Goal: Task Accomplishment & Management: Use online tool/utility

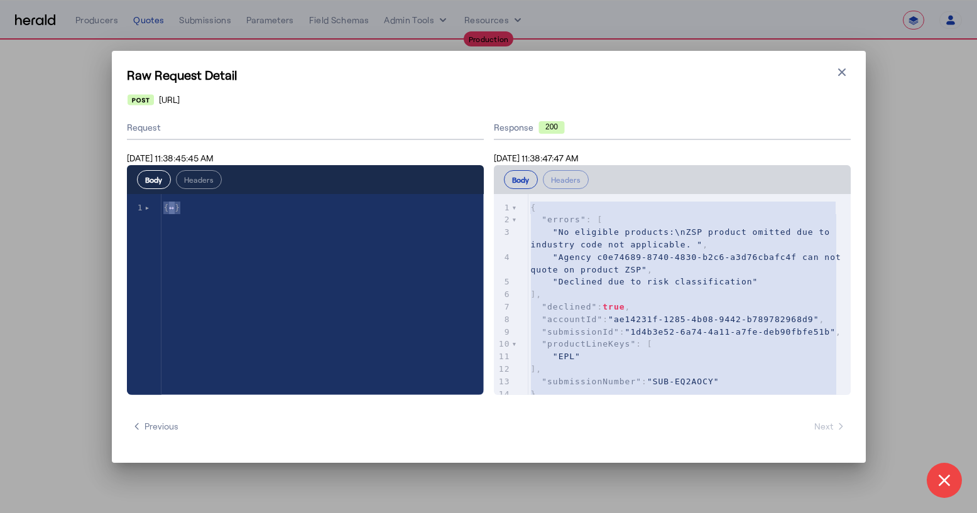
select select "**********"
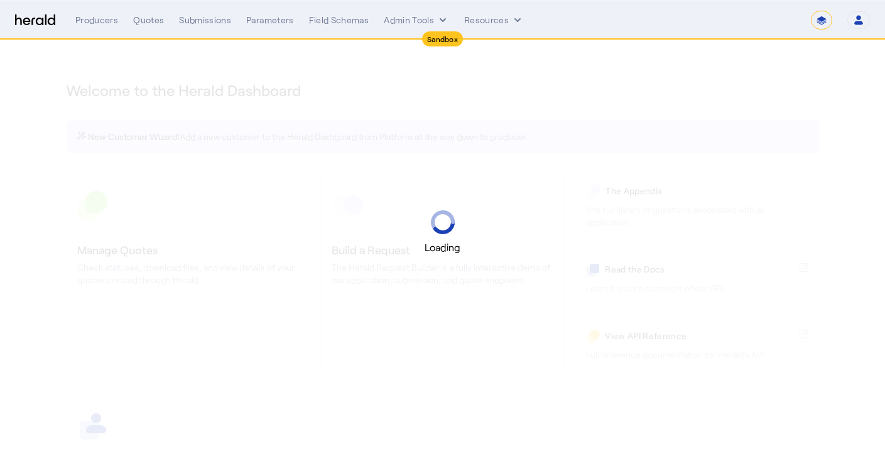
select select "*******"
select select "pfm_2v8p_herald_api"
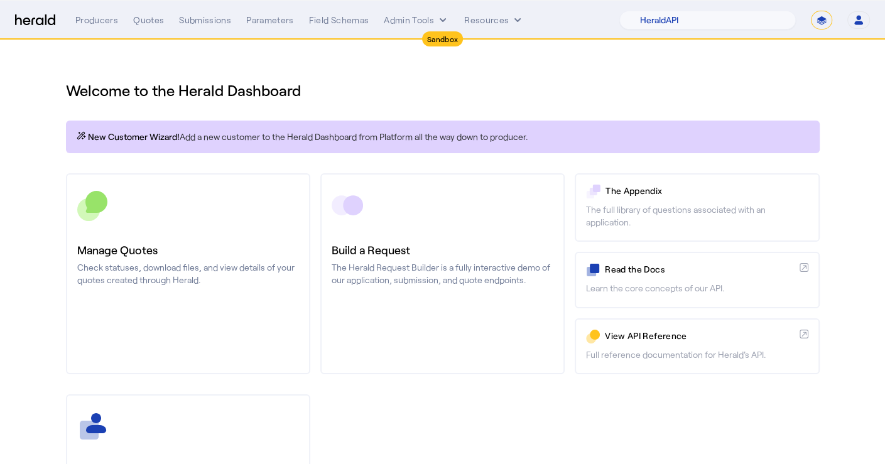
click at [817, 15] on select "**********" at bounding box center [821, 20] width 21 height 19
select select "**********"
click at [812, 11] on select "**********" at bounding box center [821, 20] width 21 height 19
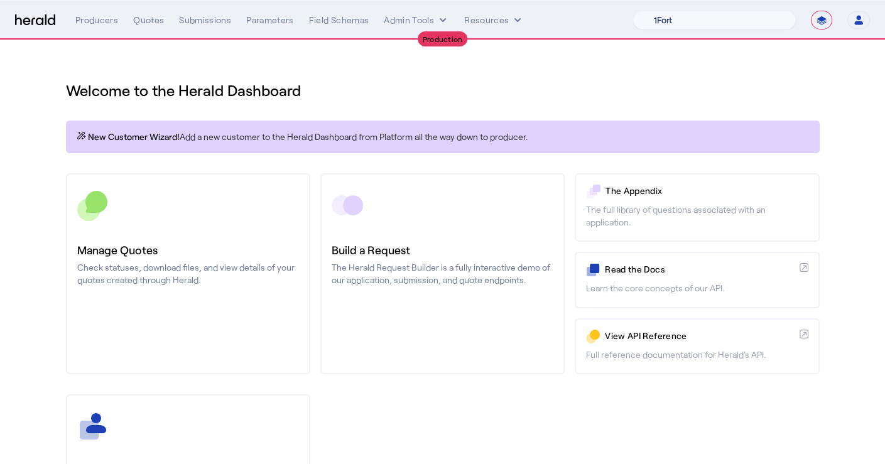
click at [704, 25] on select "1Fort Affinity Risk Arlington Roe Billy BindHQ Bunker CRC Campus Coverage Citad…" at bounding box center [714, 20] width 163 height 19
click at [633, 11] on select "1Fort Affinity Risk Arlington Roe Billy BindHQ Bunker CRC Campus Coverage Citad…" at bounding box center [714, 20] width 163 height 19
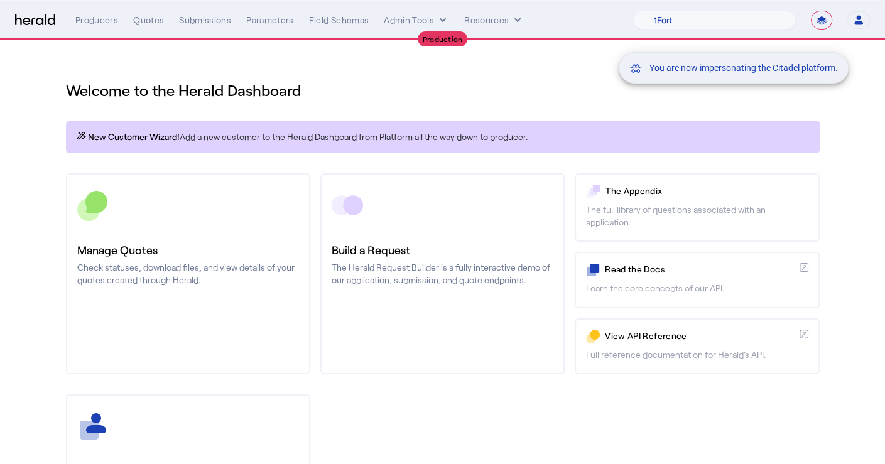
click at [410, 107] on div "You are now impersonating the Citadel platform." at bounding box center [442, 232] width 885 height 464
click at [438, 259] on div "You are now impersonating the Citadel platform." at bounding box center [442, 232] width 885 height 464
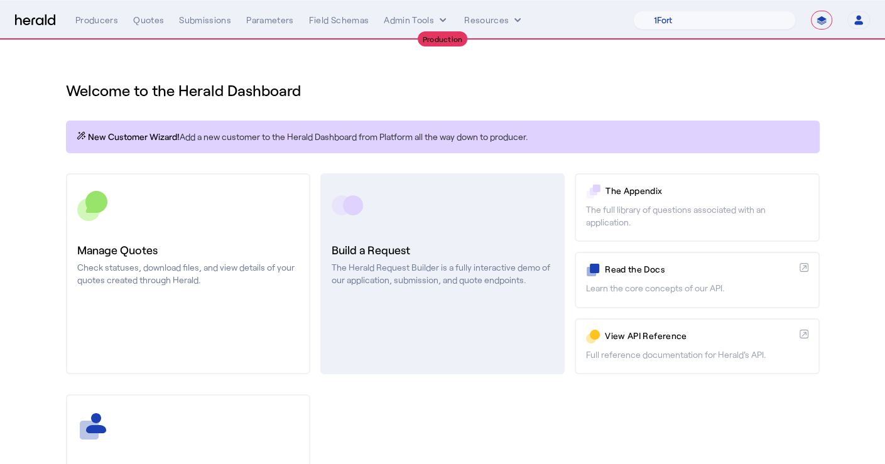
click at [412, 285] on p "The Herald Request Builder is a fully interactive demo of our application, subm…" at bounding box center [443, 273] width 222 height 25
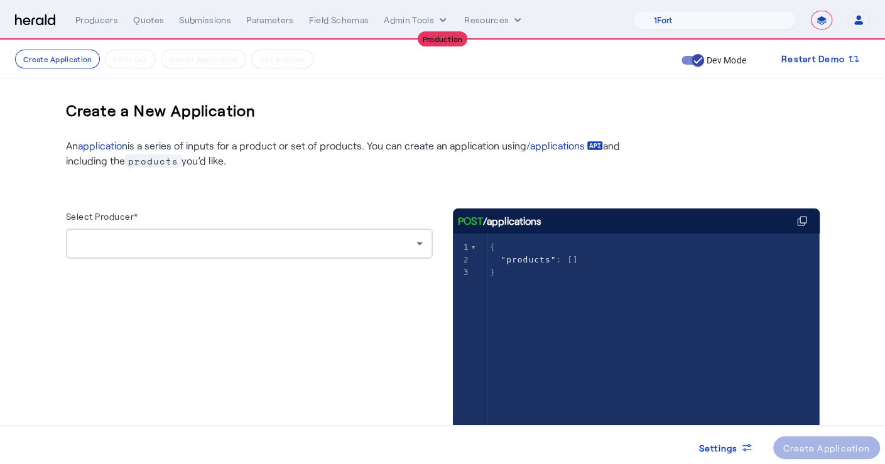
click at [381, 243] on div at bounding box center [246, 243] width 340 height 15
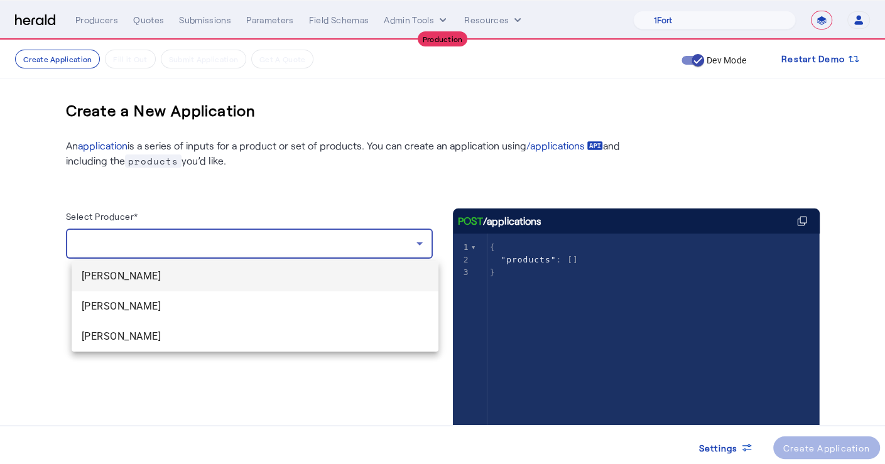
click at [247, 284] on mat-option "Ryne Ring" at bounding box center [255, 276] width 367 height 30
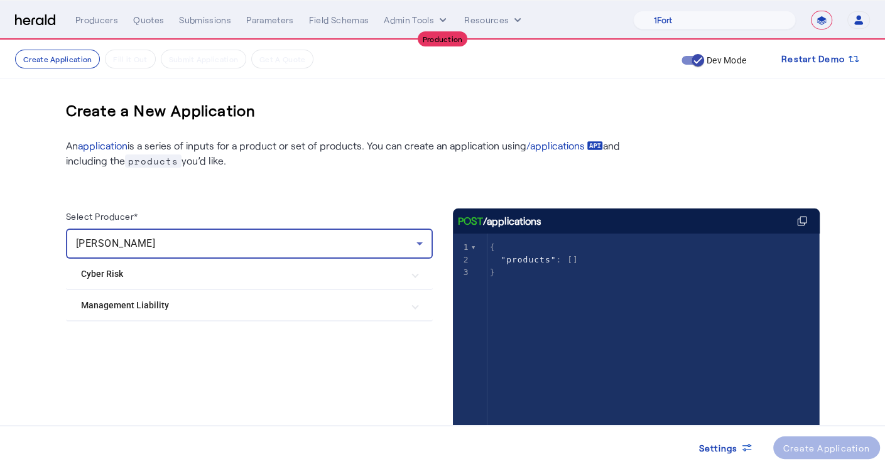
click at [379, 312] on mat-expansion-panel-header "Management Liability" at bounding box center [249, 305] width 367 height 30
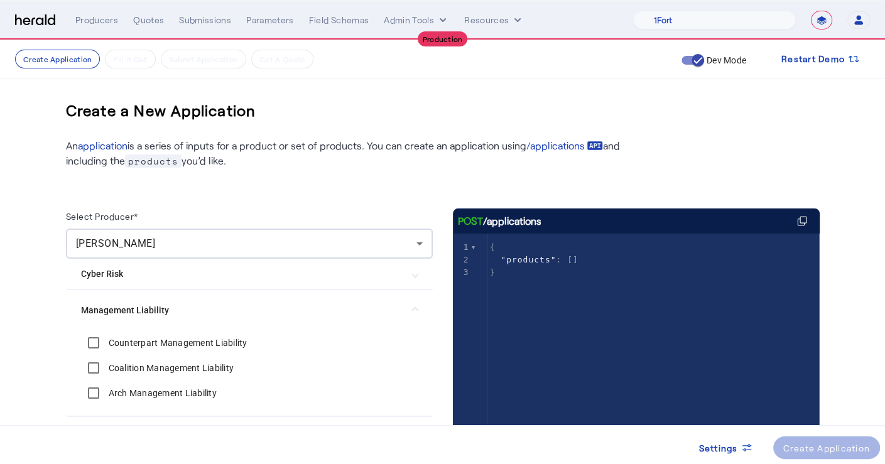
scroll to position [48, 0]
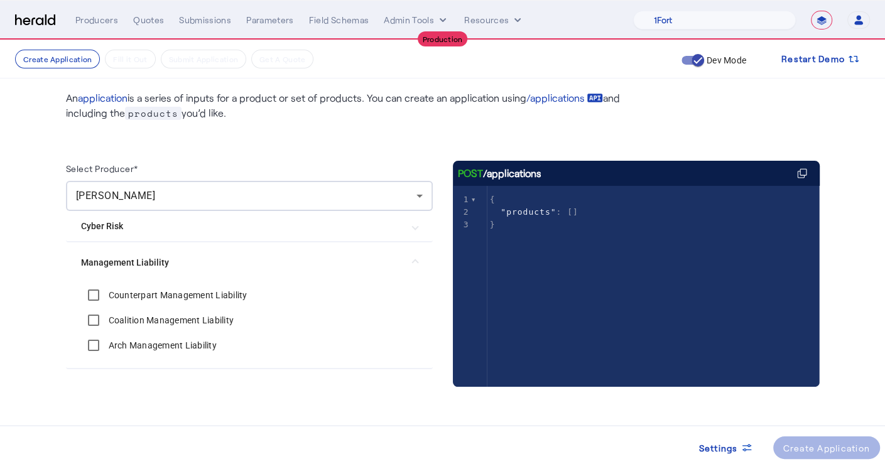
click at [420, 252] on mat-expansion-panel-header "Management Liability" at bounding box center [249, 262] width 367 height 40
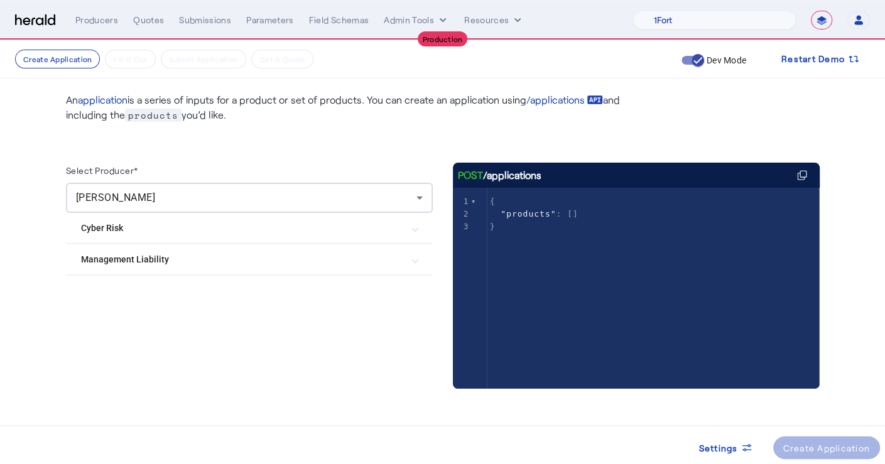
click at [418, 253] on span at bounding box center [415, 259] width 5 height 13
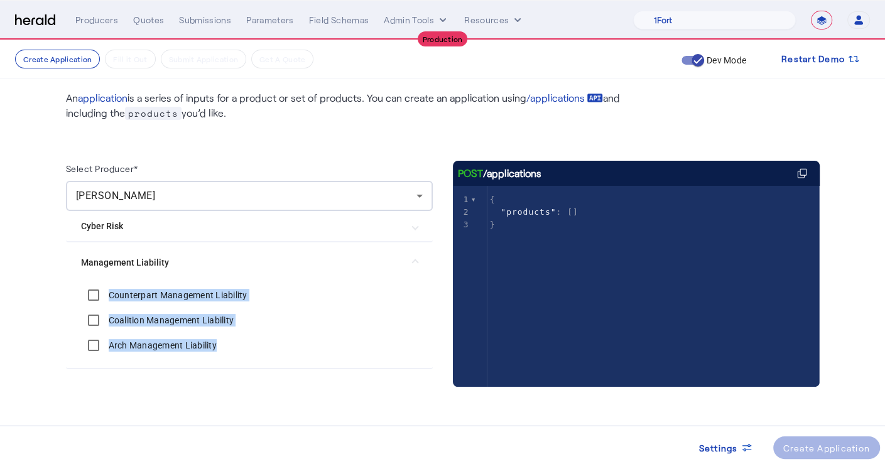
click at [420, 252] on mat-expansion-panel-header "Management Liability" at bounding box center [249, 262] width 367 height 40
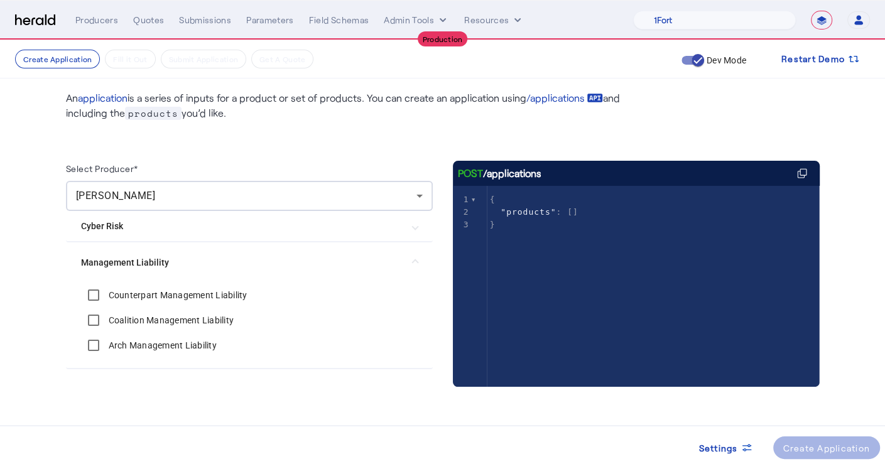
scroll to position [46, 0]
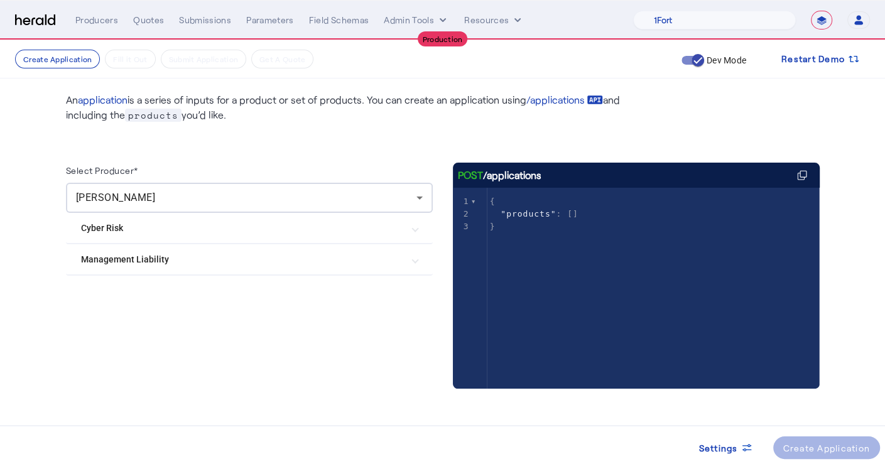
click at [535, 126] on div "Select Producer* Ryne Ring Cyber Risk Tokio Marine Cyber Surplus Cowbell Cyber …" at bounding box center [443, 267] width 754 height 291
click at [151, 16] on div "Quotes" at bounding box center [148, 20] width 31 height 13
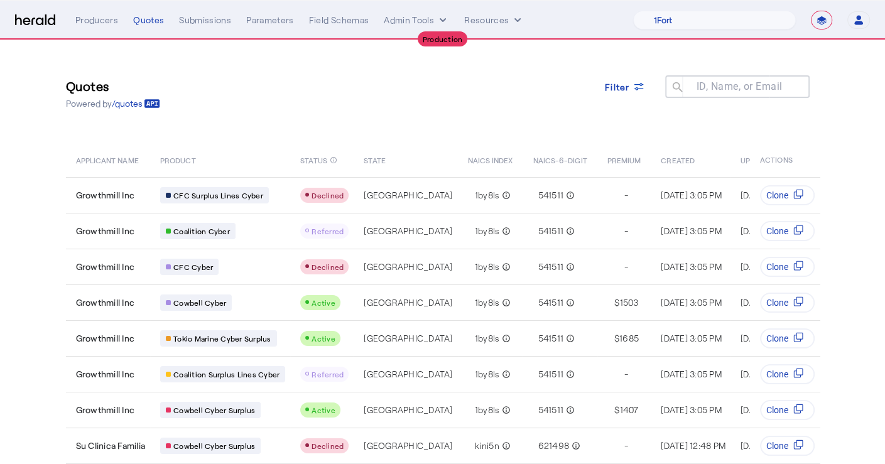
scroll to position [115, 0]
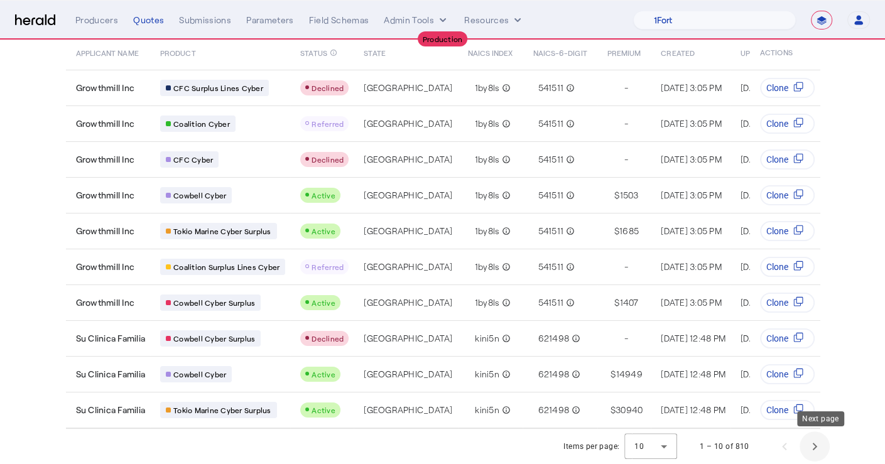
click at [814, 450] on span "Next page" at bounding box center [815, 447] width 30 height 30
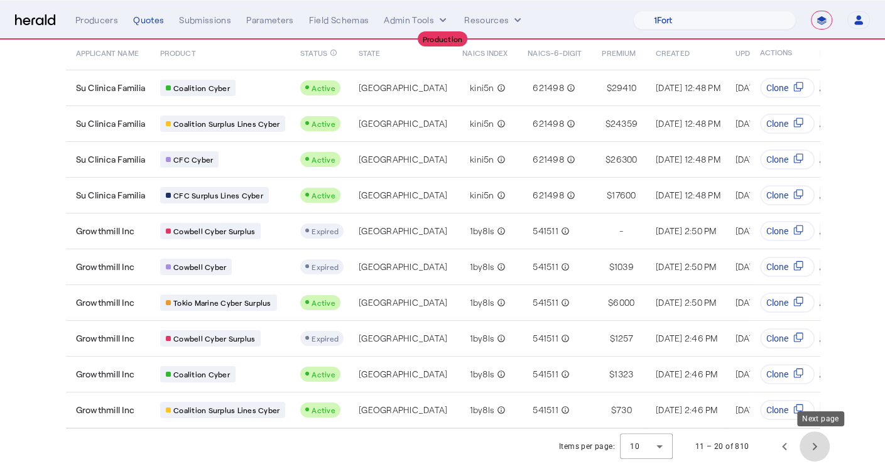
click at [814, 450] on span "Next page" at bounding box center [815, 447] width 30 height 30
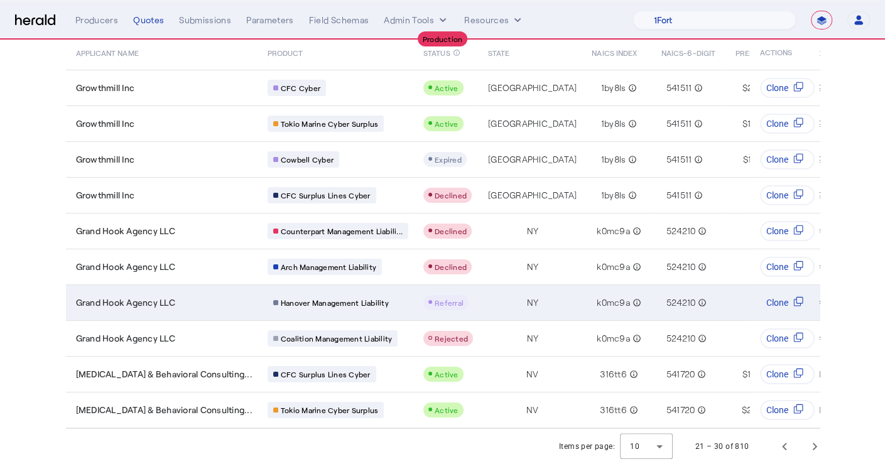
click at [175, 296] on span "Grand Hook Agency LLC" at bounding box center [125, 302] width 99 height 13
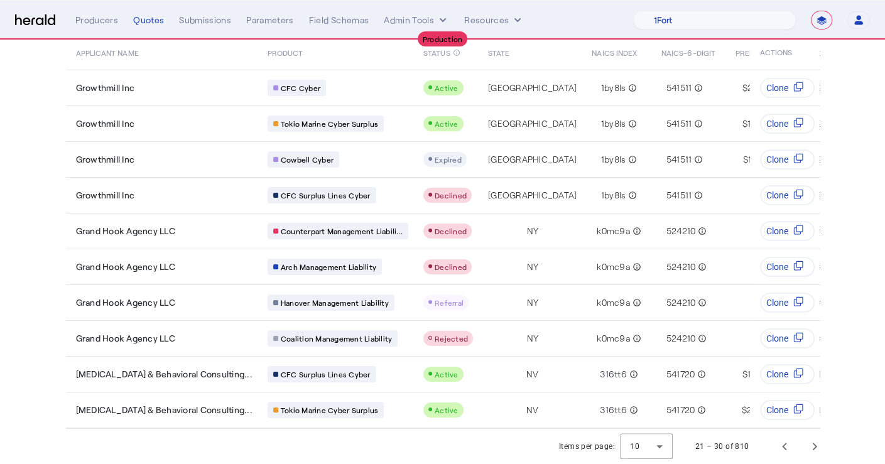
scroll to position [0, 0]
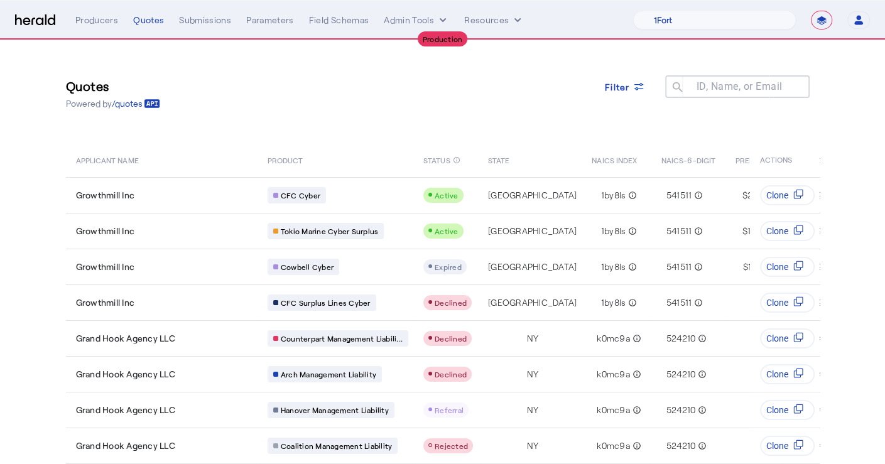
click at [18, 31] on nav "**********" at bounding box center [442, 20] width 885 height 39
click at [33, 23] on img at bounding box center [35, 20] width 40 height 12
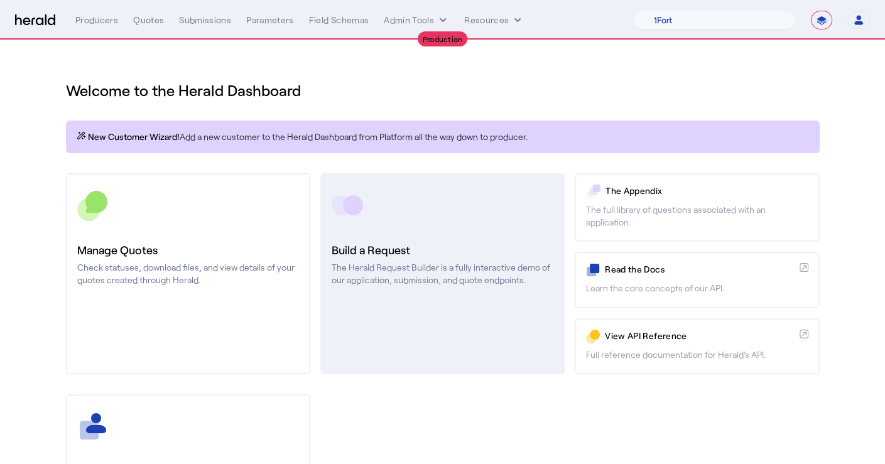
click at [386, 237] on link "Build a Request The Herald Request Builder is a fully interactive demo of our a…" at bounding box center [442, 273] width 244 height 201
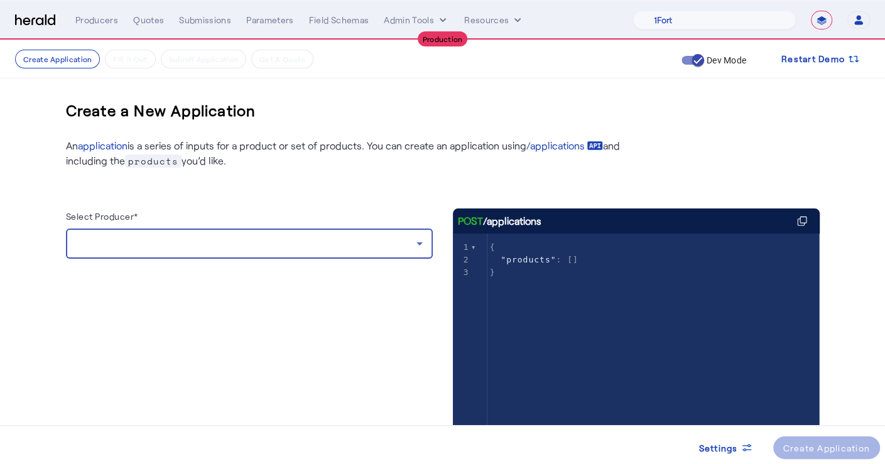
click at [381, 240] on div at bounding box center [246, 243] width 340 height 15
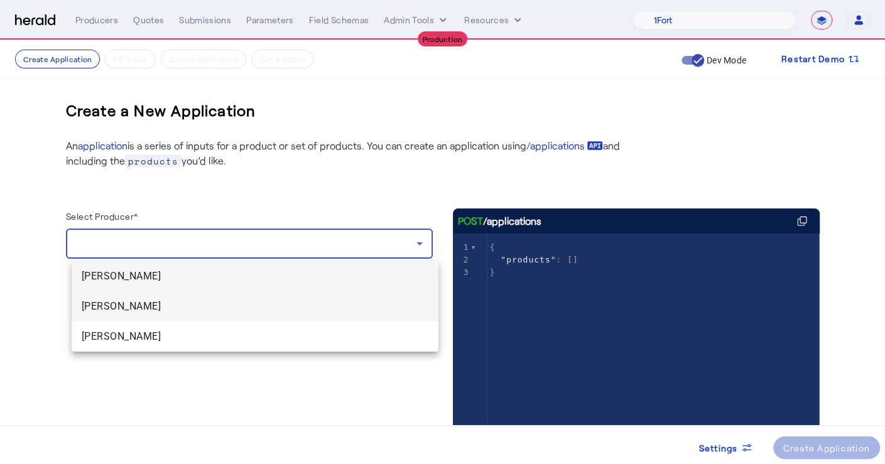
click at [184, 310] on span "Anthony Eardley" at bounding box center [255, 306] width 347 height 15
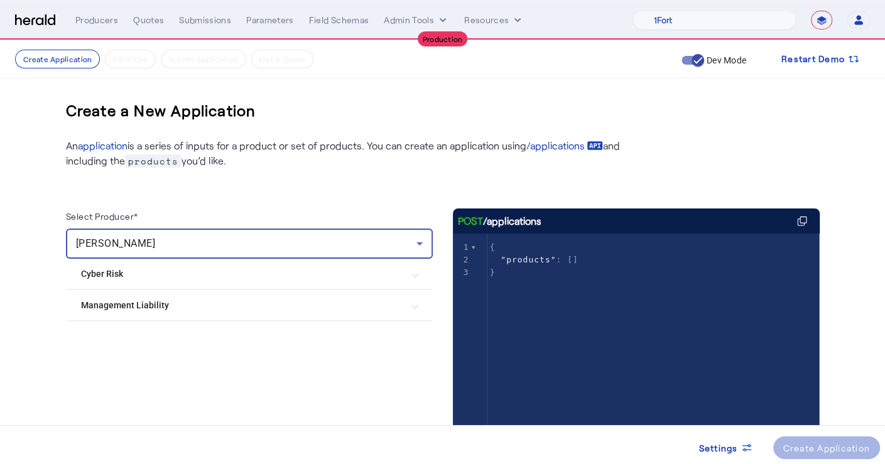
click at [360, 304] on Liability "Management Liability" at bounding box center [242, 305] width 322 height 13
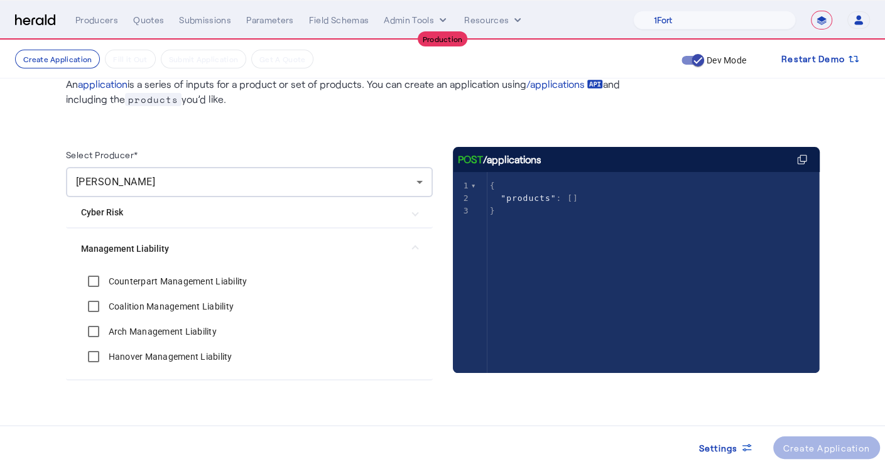
scroll to position [62, 0]
click at [418, 239] on mat-expansion-panel-header "Management Liability" at bounding box center [249, 248] width 367 height 40
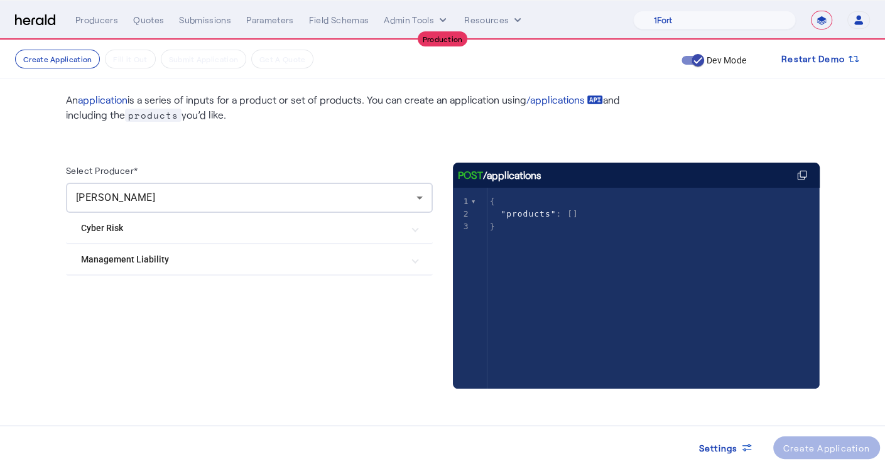
scroll to position [46, 0]
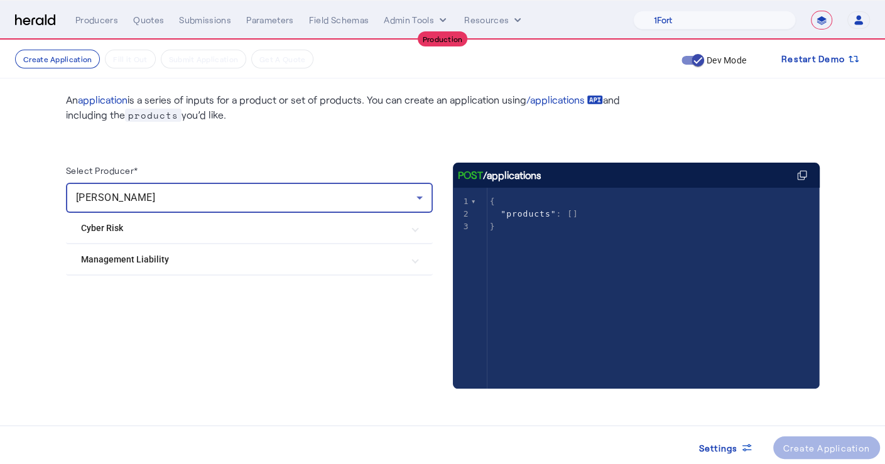
click at [427, 204] on icon at bounding box center [419, 197] width 15 height 15
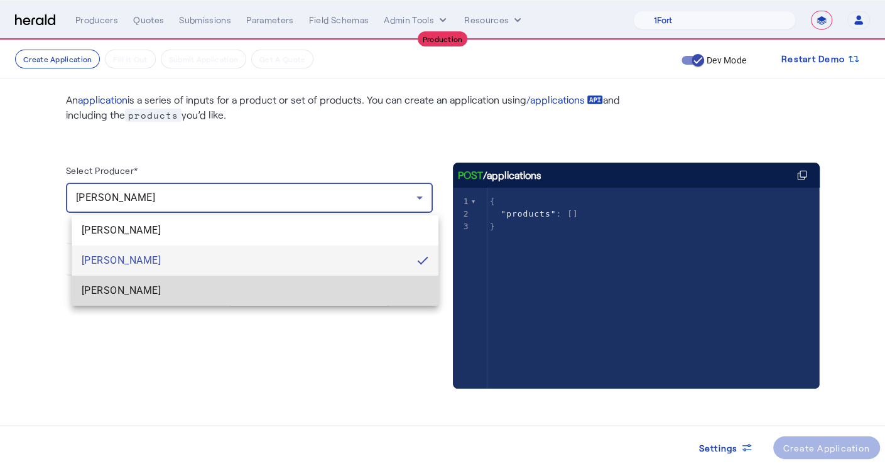
click at [278, 280] on mat-option "Mike Reardon" at bounding box center [255, 291] width 367 height 30
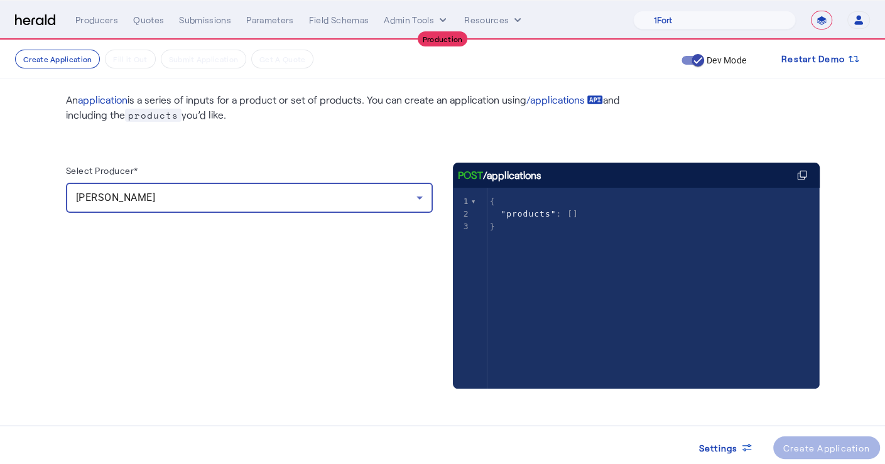
click at [360, 235] on div "Select Producer* Mike Reardon" at bounding box center [249, 288] width 367 height 251
click at [401, 197] on div "Mike Reardon" at bounding box center [246, 197] width 340 height 15
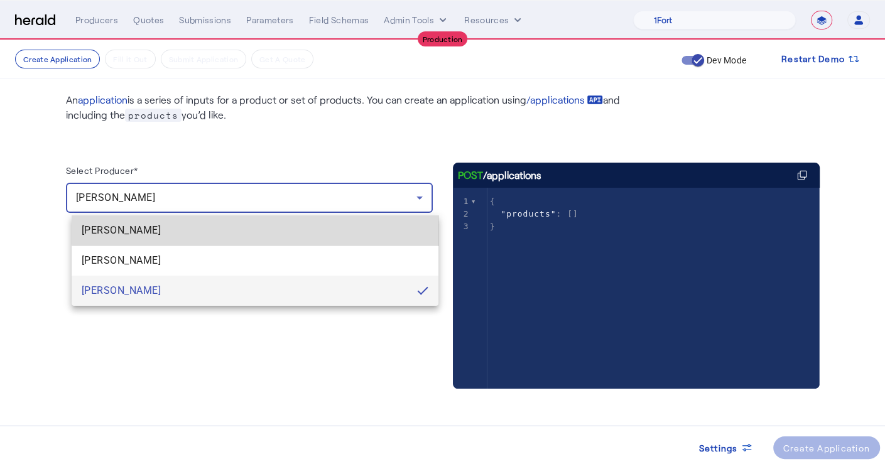
click at [261, 223] on span "Ryne Ring" at bounding box center [255, 230] width 347 height 15
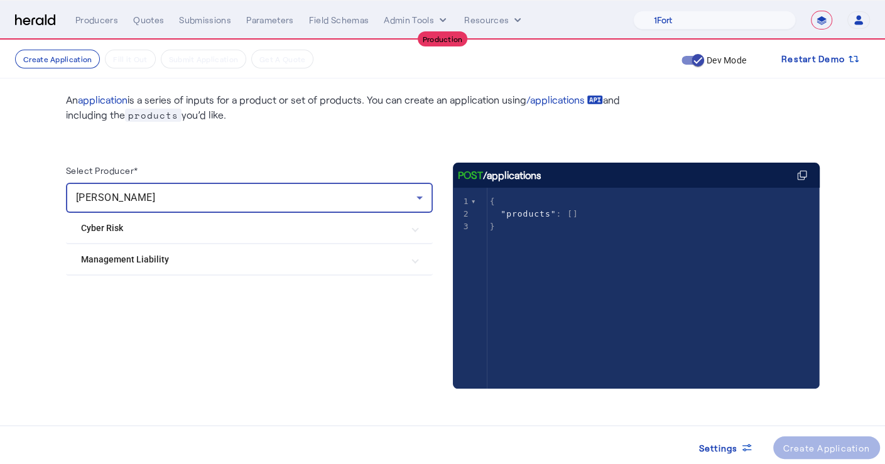
click at [316, 252] on mat-expansion-panel-header "Management Liability" at bounding box center [249, 259] width 367 height 30
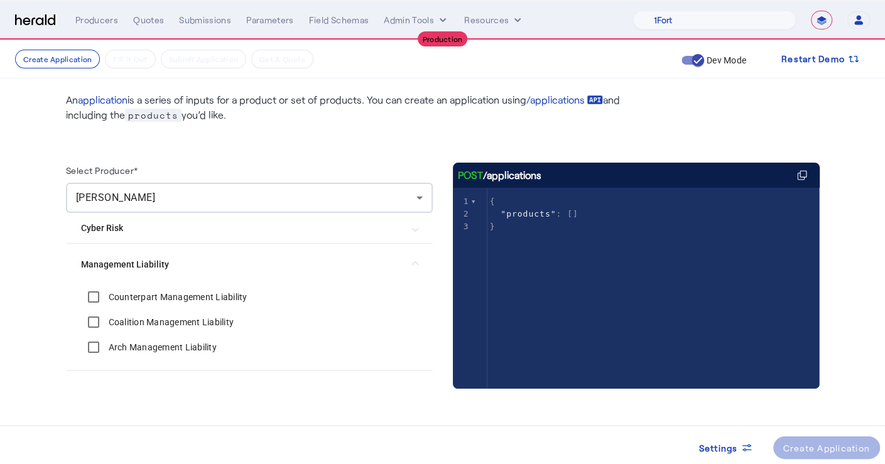
click at [316, 252] on mat-expansion-panel-header "Management Liability" at bounding box center [249, 264] width 367 height 40
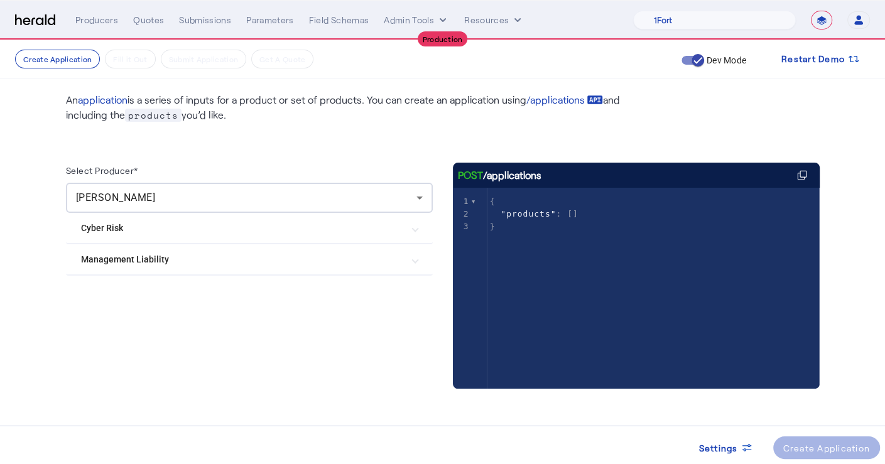
click at [30, 19] on img at bounding box center [35, 20] width 40 height 12
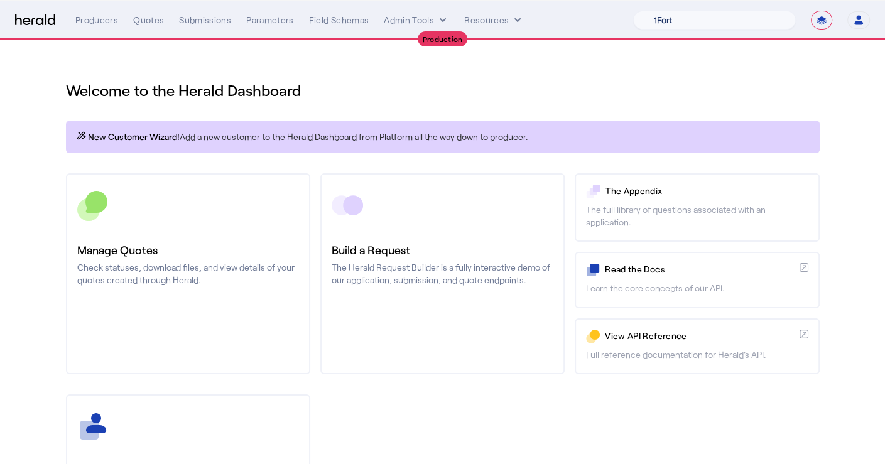
click at [774, 24] on select "1Fort Affinity Risk Arlington Roe Billy BindHQ Bunker CRC Campus Coverage Citad…" at bounding box center [714, 20] width 163 height 19
click at [633, 11] on select "1Fort Affinity Risk Arlington Roe Billy BindHQ Bunker CRC Campus Coverage Citad…" at bounding box center [714, 20] width 163 height 19
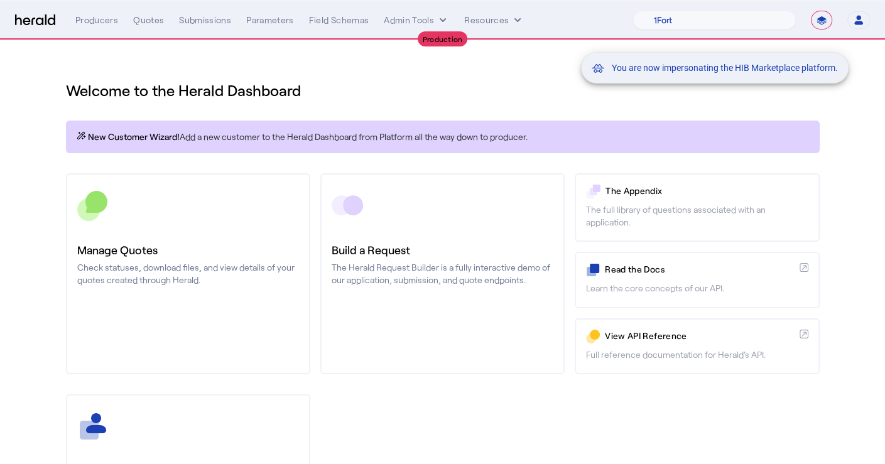
click at [389, 94] on div "You are now impersonating the HIB Marketplace platform." at bounding box center [442, 232] width 885 height 464
click at [416, 303] on div "You are now impersonating the HIB Marketplace platform." at bounding box center [442, 232] width 885 height 464
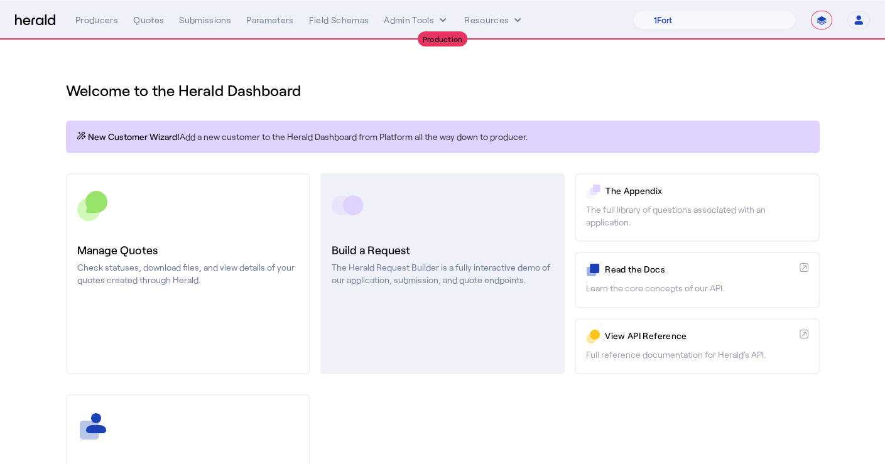
click at [391, 288] on link "Build a Request The Herald Request Builder is a fully interactive demo of our a…" at bounding box center [442, 273] width 244 height 201
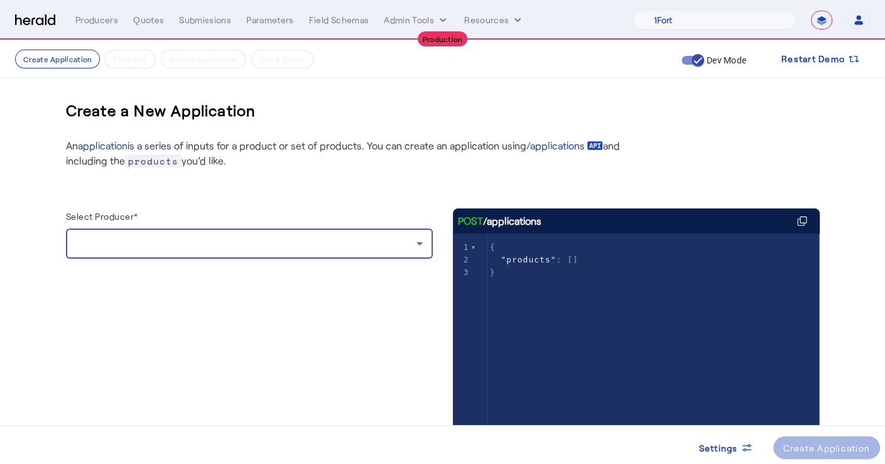
click at [291, 244] on div at bounding box center [246, 243] width 340 height 15
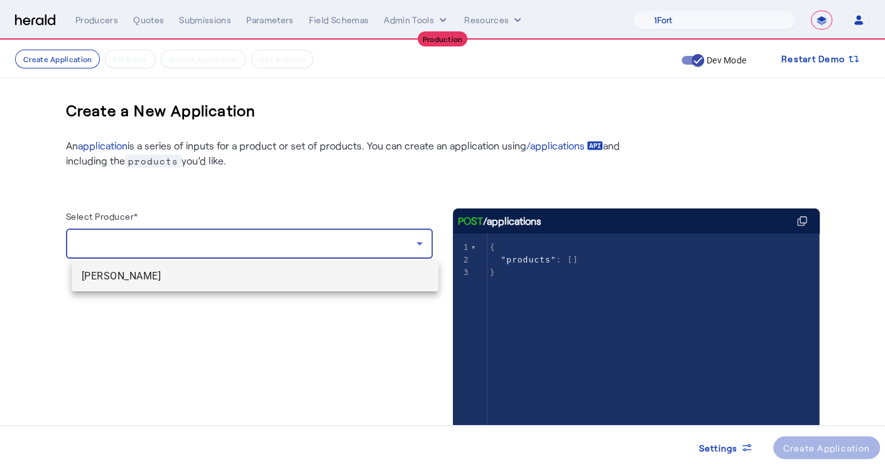
click at [241, 271] on span "Ryan Apgar" at bounding box center [255, 276] width 347 height 15
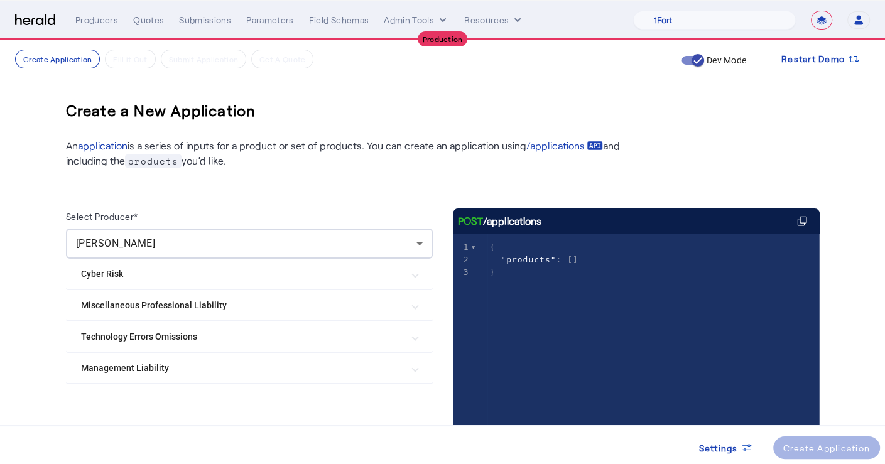
click at [240, 373] on Liability "Management Liability" at bounding box center [242, 368] width 322 height 13
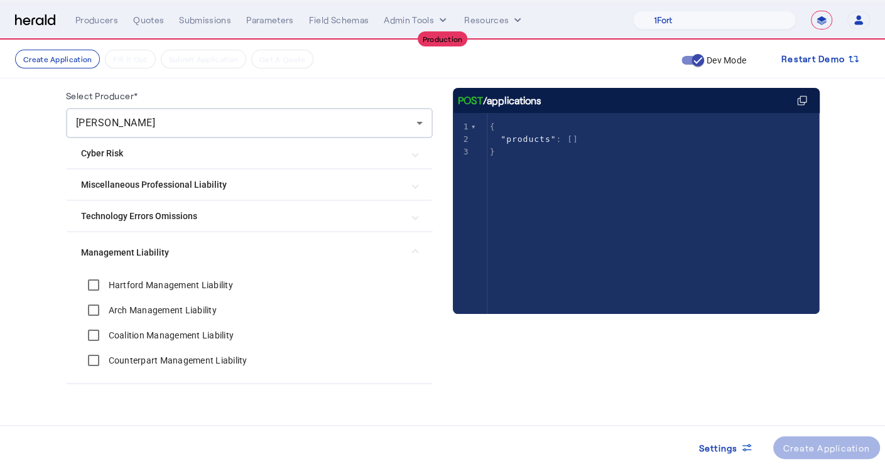
scroll to position [120, 0]
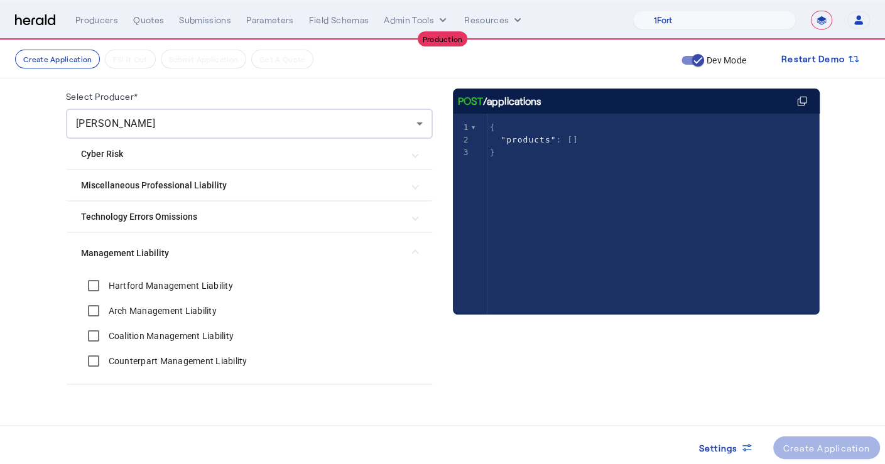
click at [426, 247] on mat-expansion-panel-header "Management Liability" at bounding box center [249, 253] width 367 height 40
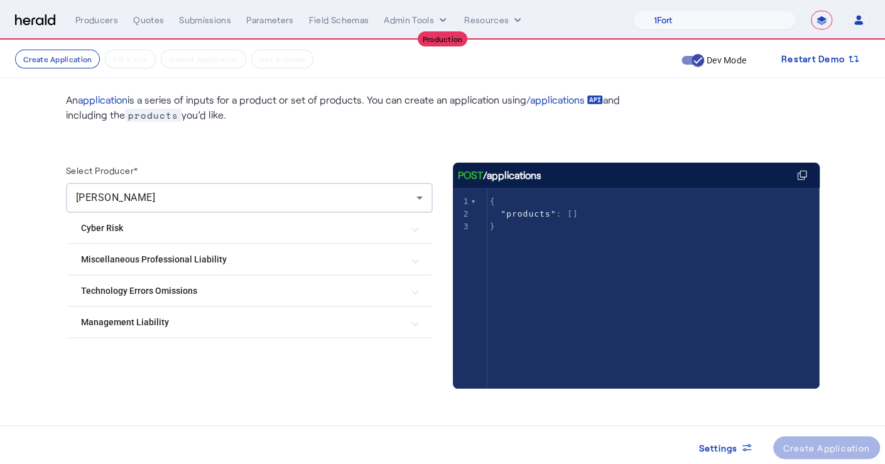
scroll to position [0, 0]
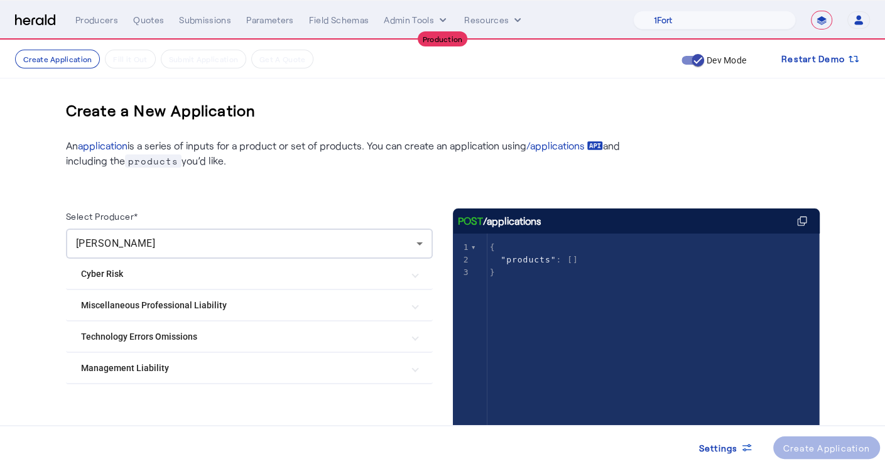
click at [27, 23] on img at bounding box center [35, 20] width 40 height 12
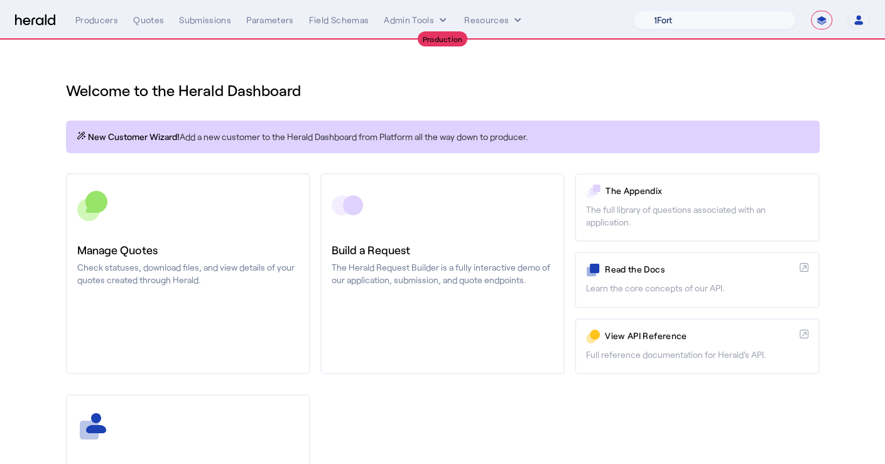
click at [753, 13] on select "1Fort Affinity Risk Arlington Roe Billy BindHQ Bunker CRC Campus Coverage Citad…" at bounding box center [714, 20] width 163 height 19
click at [633, 11] on select "1Fort Affinity Risk Arlington Roe Billy BindHQ Bunker CRC Campus Coverage Citad…" at bounding box center [714, 20] width 163 height 19
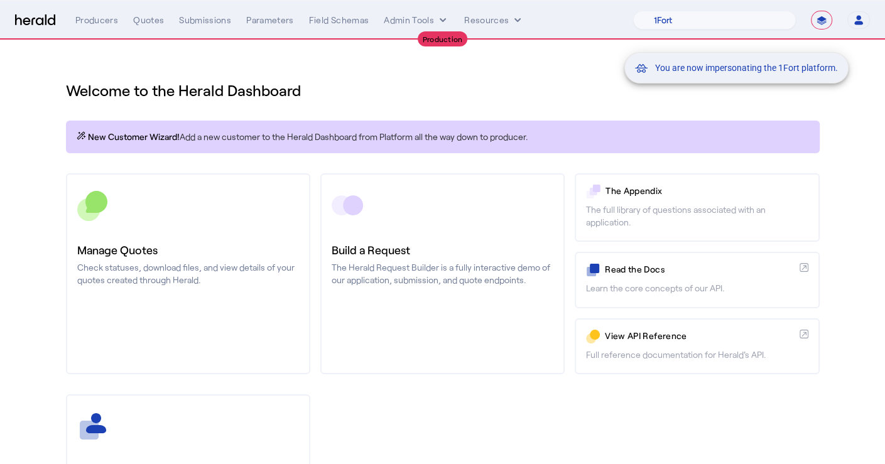
click at [129, 63] on div "You are now impersonating the 1Fort platform." at bounding box center [442, 232] width 885 height 464
click at [149, 20] on div "You are now impersonating the 1Fort platform." at bounding box center [442, 232] width 885 height 464
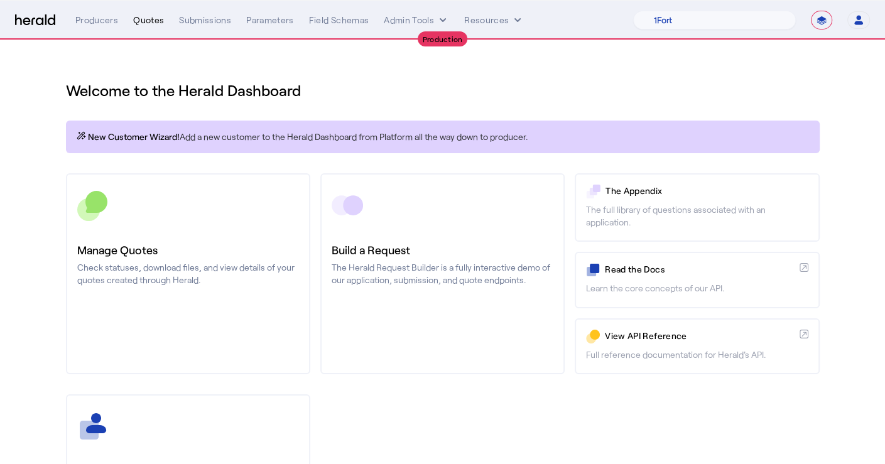
click at [146, 21] on div "Quotes" at bounding box center [148, 20] width 31 height 13
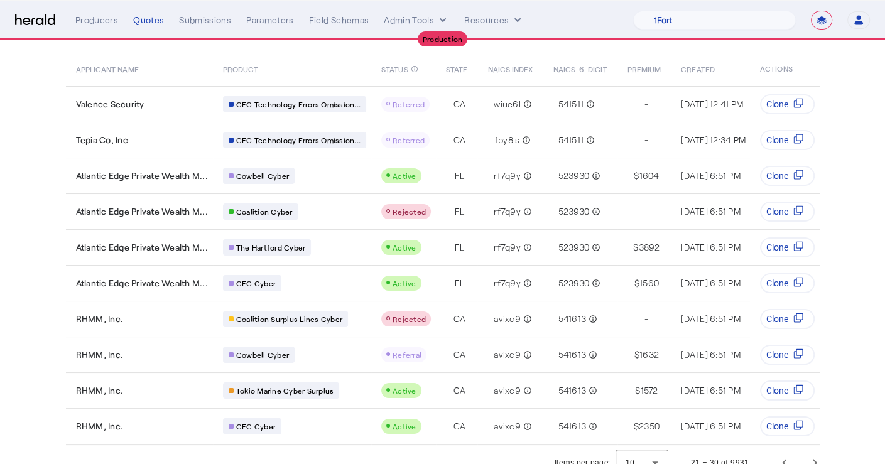
scroll to position [115, 0]
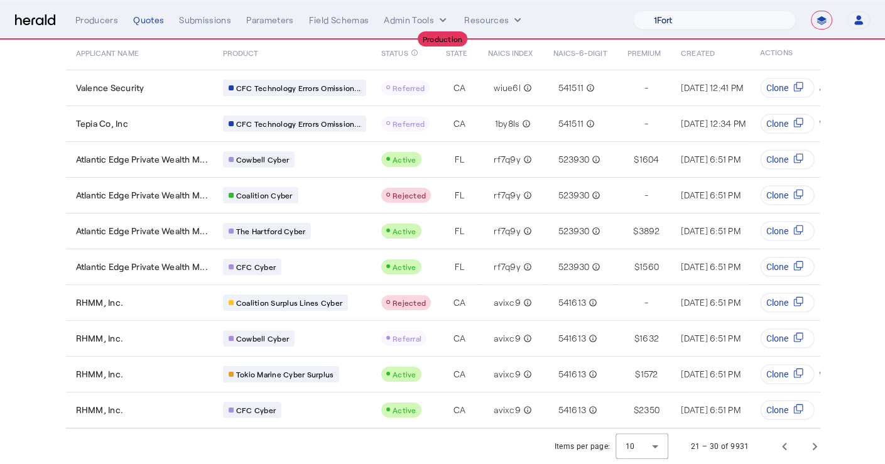
click at [771, 18] on select "1Fort Affinity Risk Arlington Roe Billy BindHQ Bunker CRC Campus Coverage Citad…" at bounding box center [714, 20] width 163 height 19
select select "pfm_v94t_fifthwall"
click at [633, 11] on select "1Fort Affinity Risk Arlington Roe Billy BindHQ Bunker CRC Campus Coverage Citad…" at bounding box center [714, 20] width 163 height 19
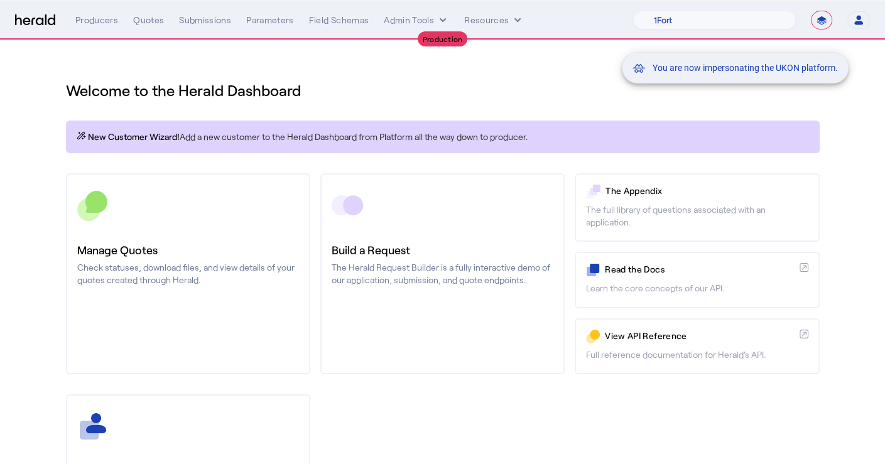
click at [175, 28] on div "You are now impersonating the UKON platform." at bounding box center [442, 232] width 885 height 464
click at [155, 23] on div "You are now impersonating the UKON platform." at bounding box center [442, 232] width 885 height 464
click at [150, 23] on div "Quotes" at bounding box center [148, 20] width 31 height 13
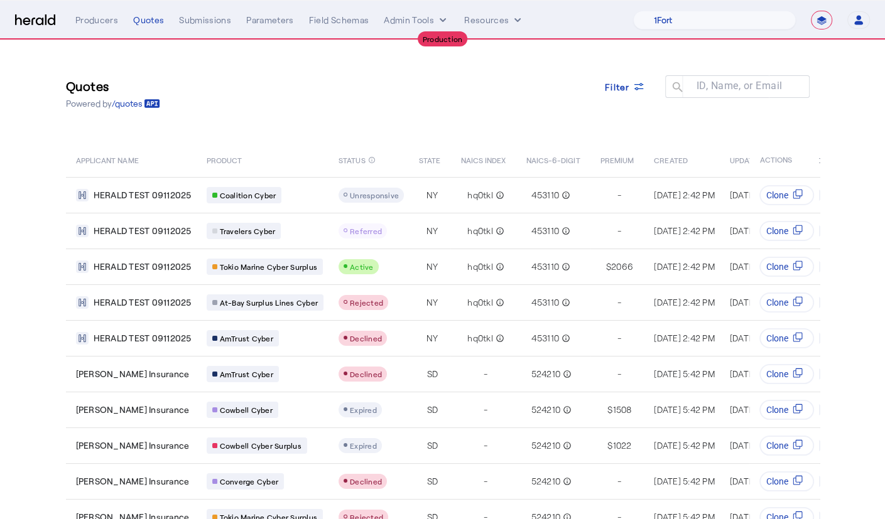
click at [525, 98] on div "Quotes Powered by /quotes Filter ID, Name, or Email search" at bounding box center [443, 93] width 754 height 57
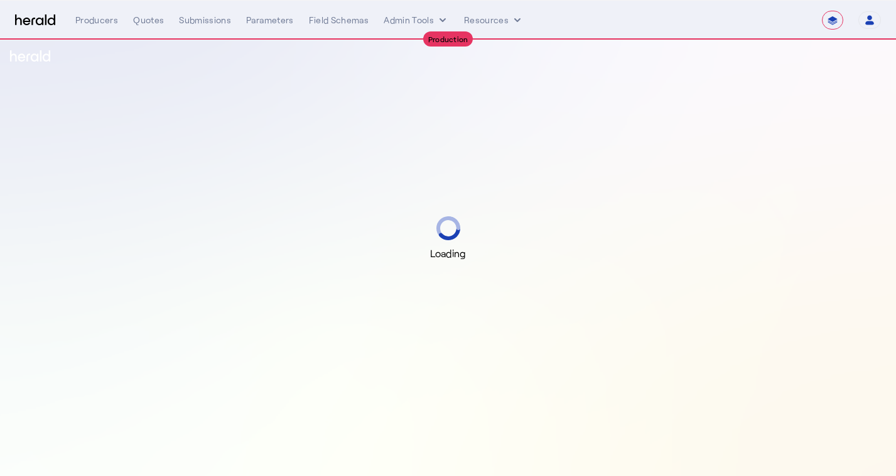
select select "**********"
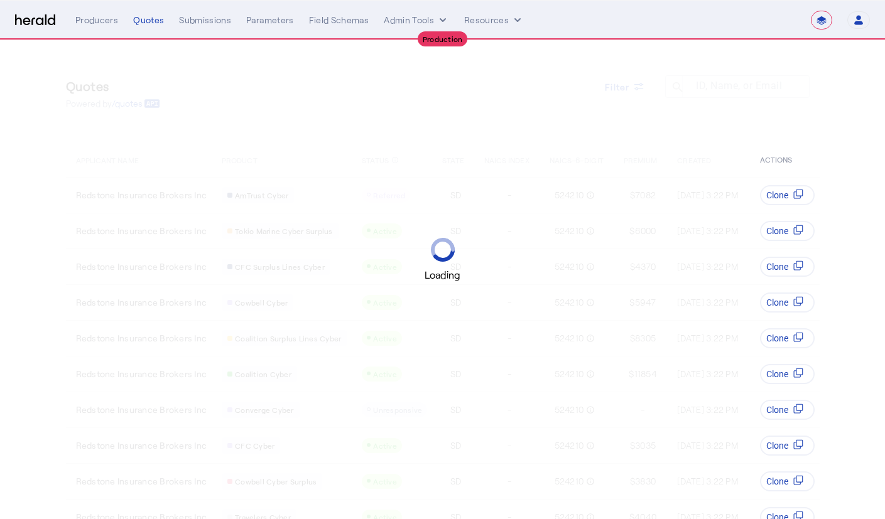
select select "**********"
select select "pfm_v94t_fifthwall"
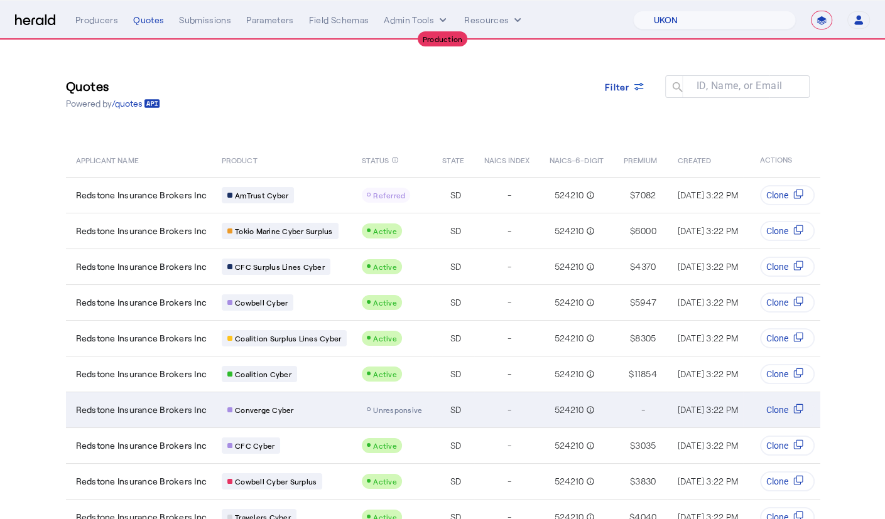
click at [501, 416] on td "-" at bounding box center [506, 410] width 65 height 36
click at [163, 400] on td "Redstone Insurance Brokers Inc" at bounding box center [139, 410] width 146 height 36
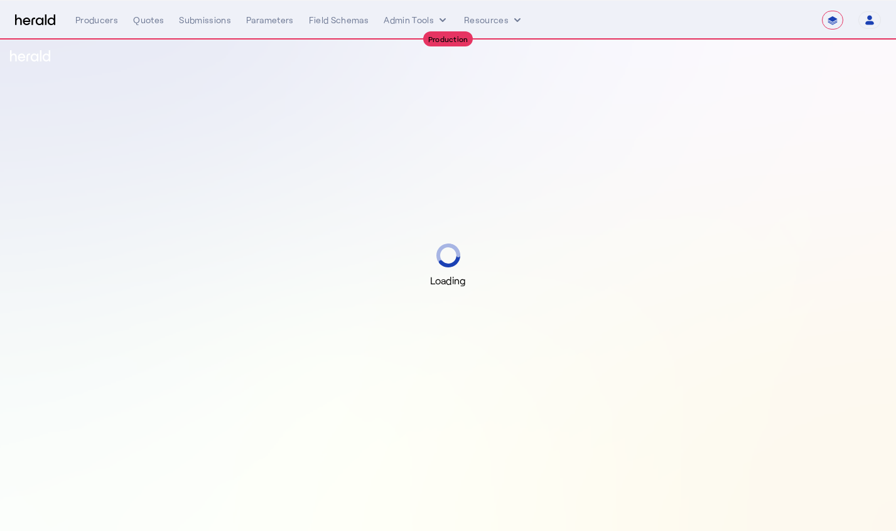
select select "**********"
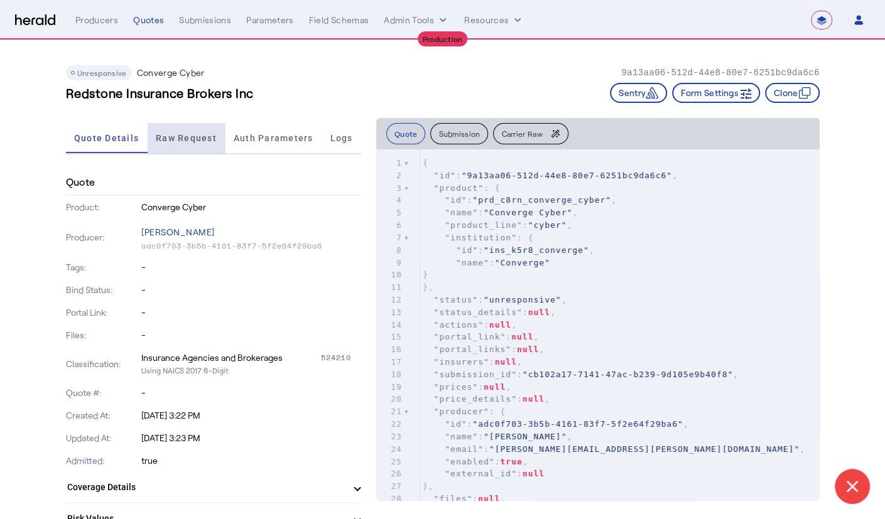
click at [180, 134] on span "Raw Request" at bounding box center [186, 138] width 61 height 9
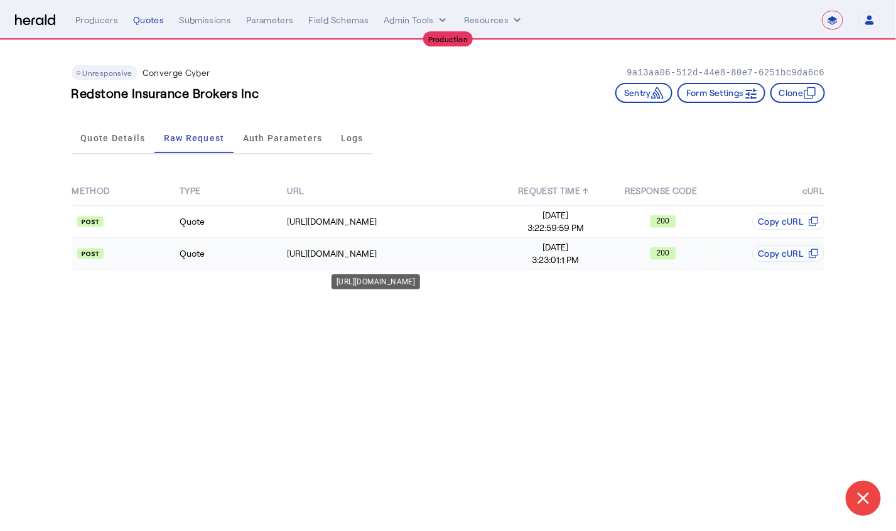
click at [477, 251] on div "https://api.convergeins.com/graphql" at bounding box center [394, 253] width 214 height 13
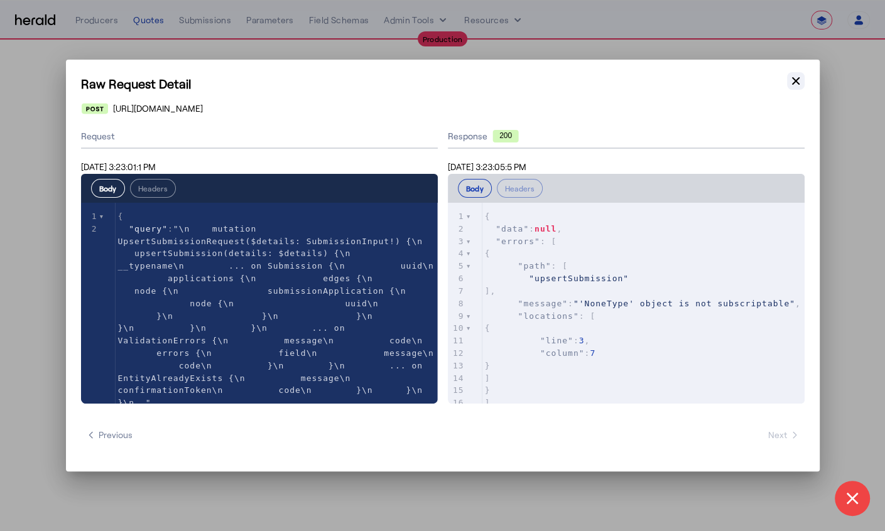
click at [788, 77] on button "Close modal" at bounding box center [796, 81] width 18 height 18
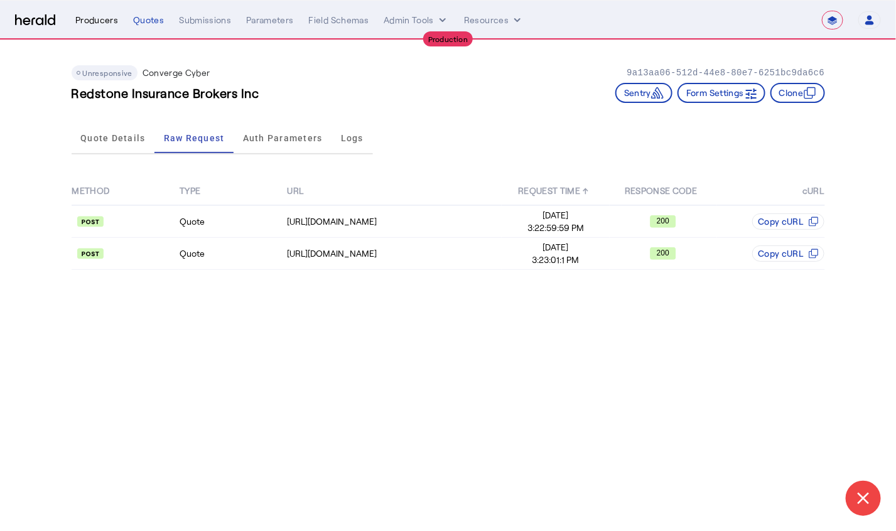
click at [89, 19] on div "Producers" at bounding box center [96, 20] width 43 height 13
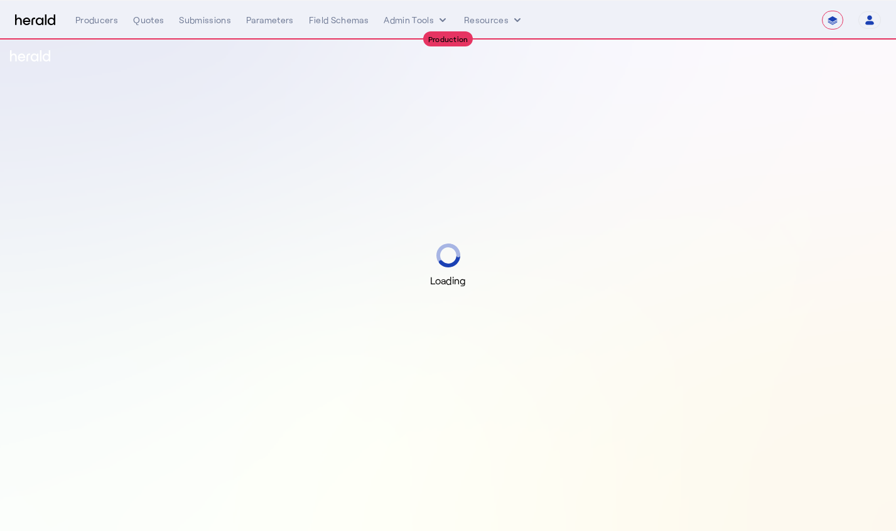
select select "**********"
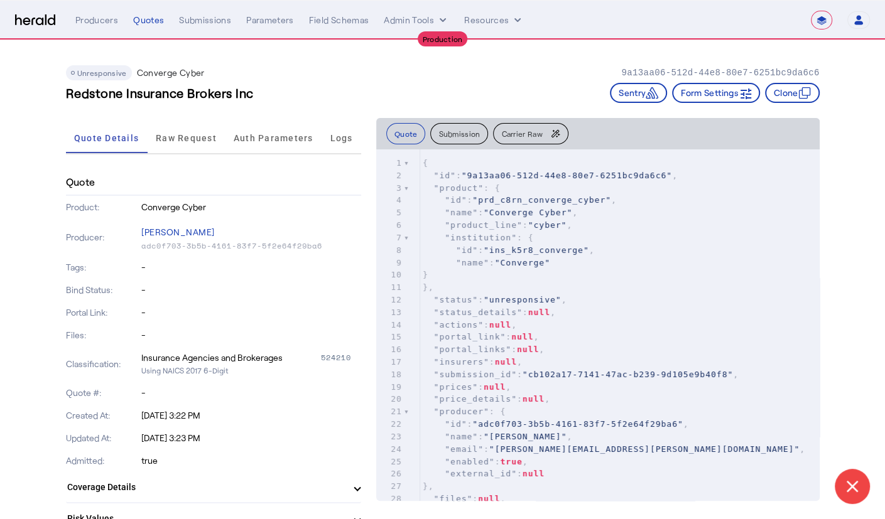
click at [353, 87] on div "Redstone Insurance Brokers Inc Sentry Form Settings Clone" at bounding box center [443, 93] width 754 height 20
